Goal: Find specific page/section

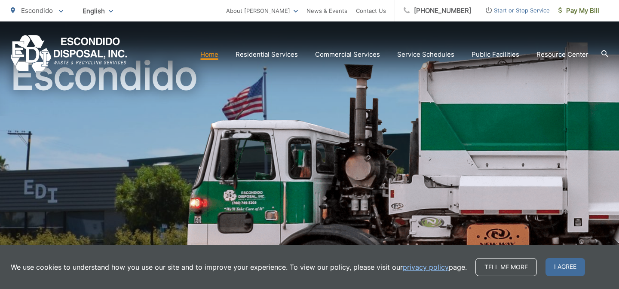
scroll to position [58, 0]
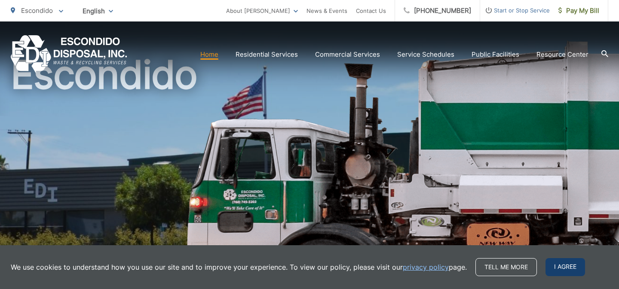
click at [551, 269] on span "I agree" at bounding box center [565, 267] width 40 height 18
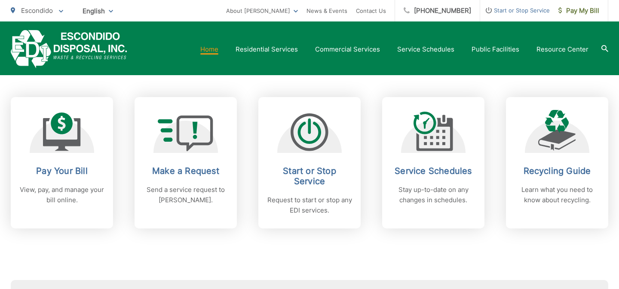
scroll to position [309, 0]
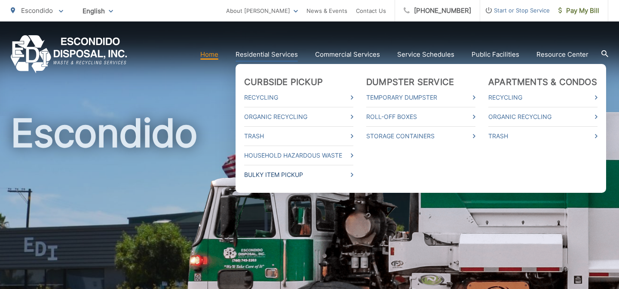
click at [271, 172] on link "Bulky Item Pickup" at bounding box center [298, 175] width 109 height 10
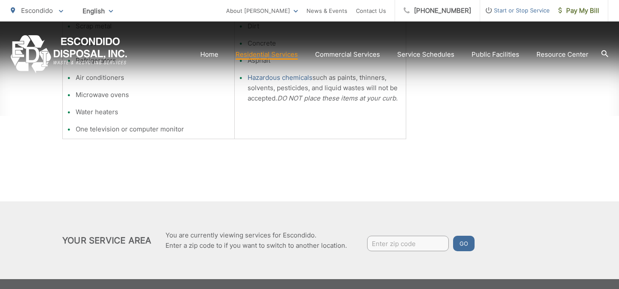
scroll to position [357, 0]
